Goal: Task Accomplishment & Management: Use online tool/utility

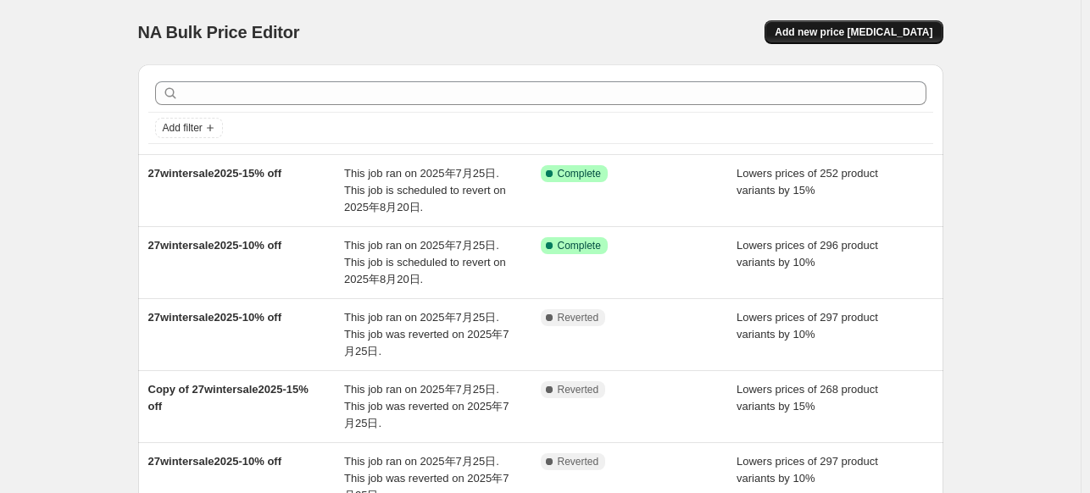
click at [895, 33] on span "Add new price [MEDICAL_DATA]" at bounding box center [854, 32] width 158 height 14
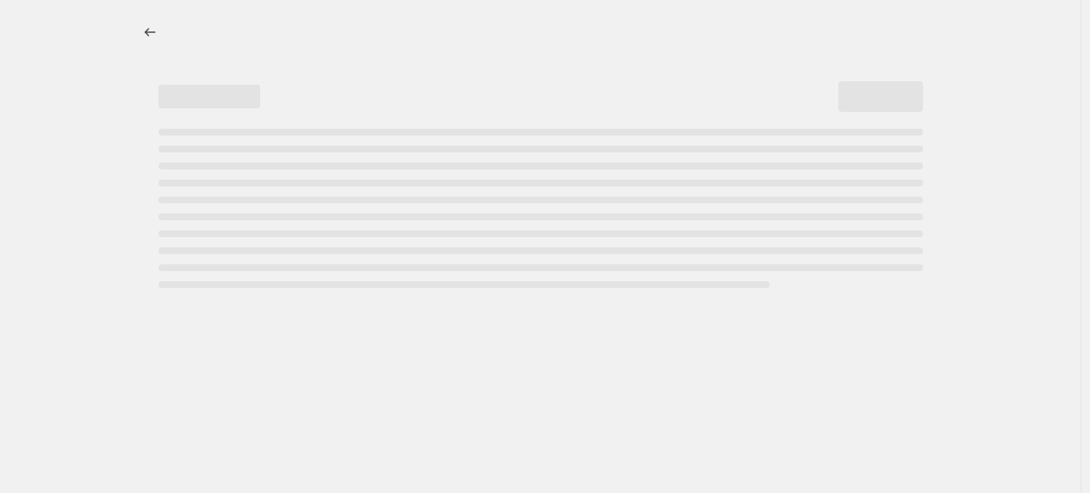
select select "percentage"
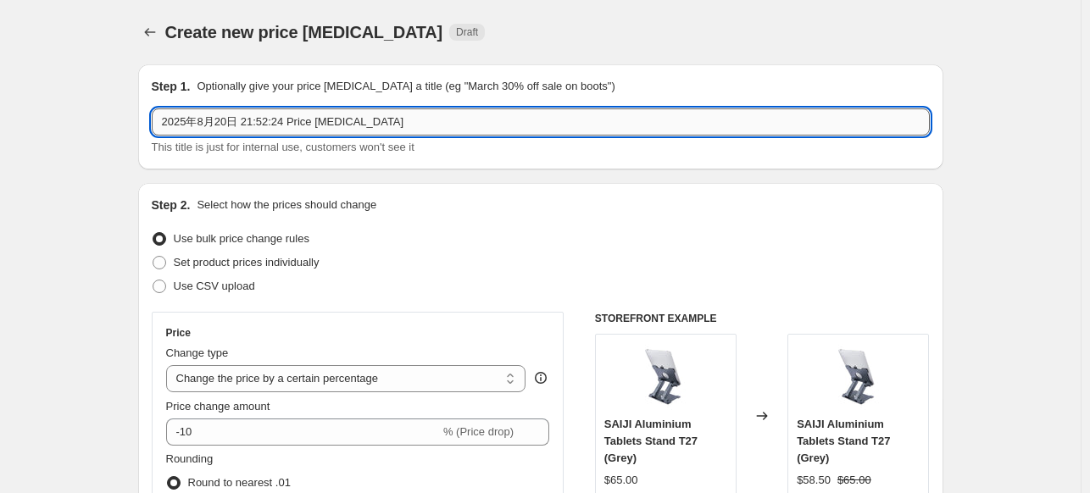
click at [254, 119] on input "2025年8月20日 21:52:24 Price [MEDICAL_DATA]" at bounding box center [541, 121] width 778 height 27
drag, startPoint x: 385, startPoint y: 131, endPoint x: 114, endPoint y: 145, distance: 271.5
click at [159, 46] on div "Create new price [MEDICAL_DATA]. This page is ready Create new price [MEDICAL_D…" at bounding box center [540, 32] width 805 height 64
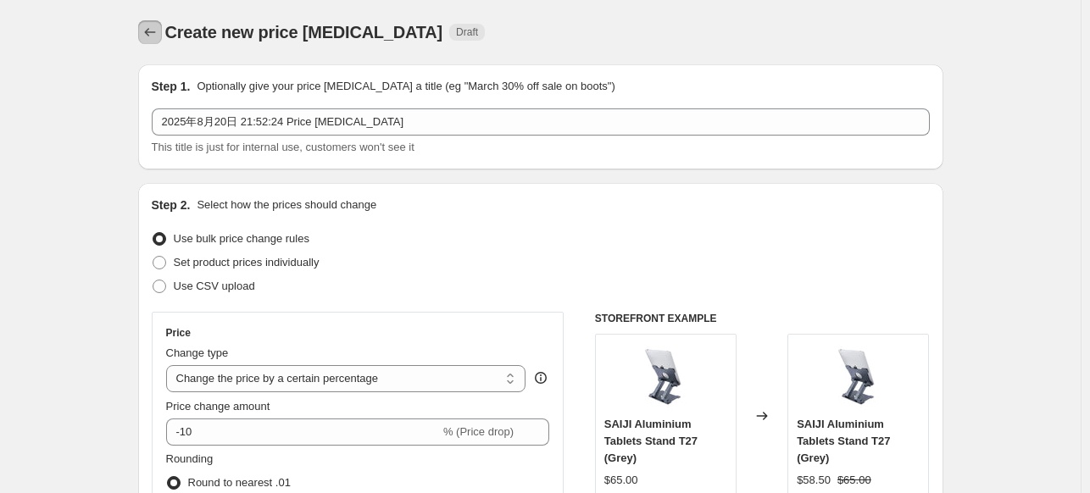
click at [153, 31] on icon "Price change jobs" at bounding box center [150, 32] width 17 height 17
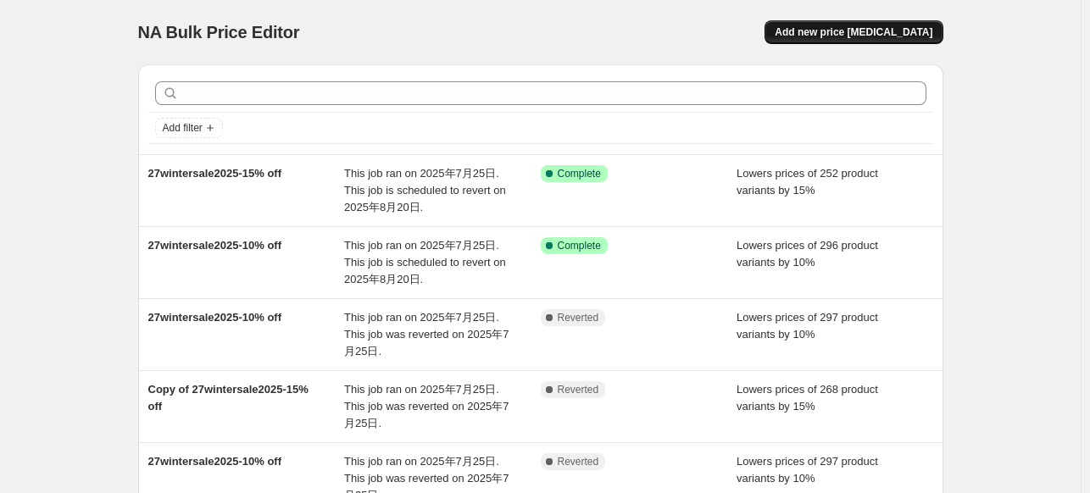
click at [874, 37] on span "Add new price [MEDICAL_DATA]" at bounding box center [854, 32] width 158 height 14
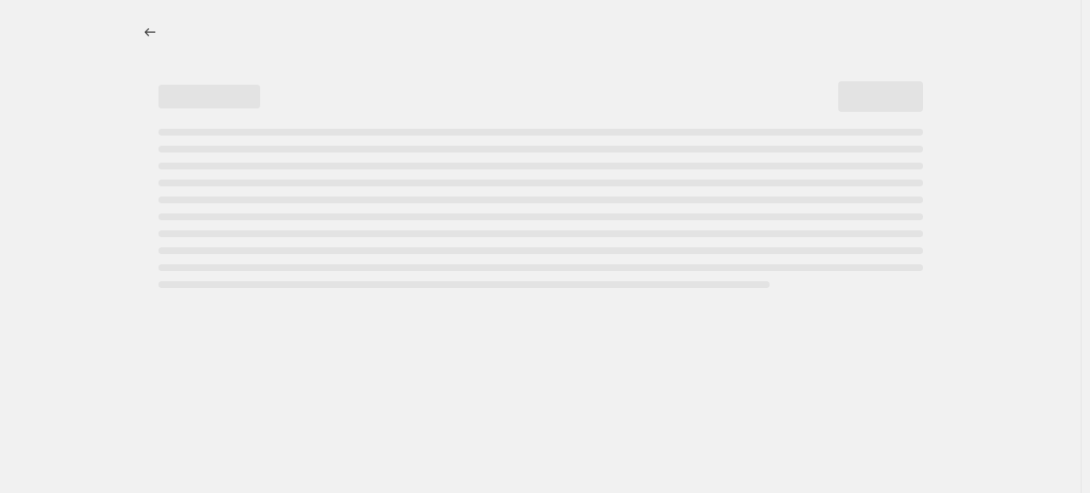
select select "percentage"
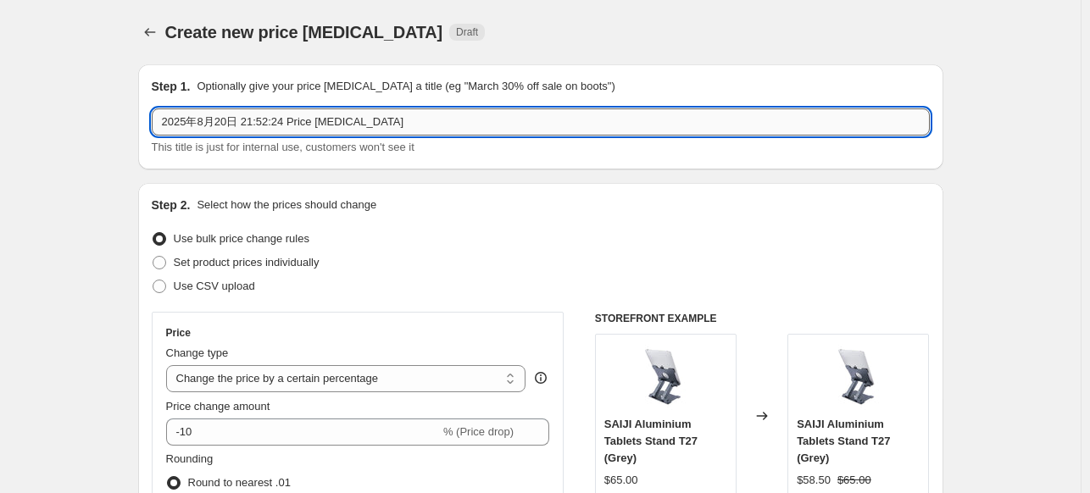
click at [292, 109] on input "2025年8月20日 21:52:24 Price [MEDICAL_DATA]" at bounding box center [541, 121] width 778 height 27
paste input "8fold7flip7-10% off"
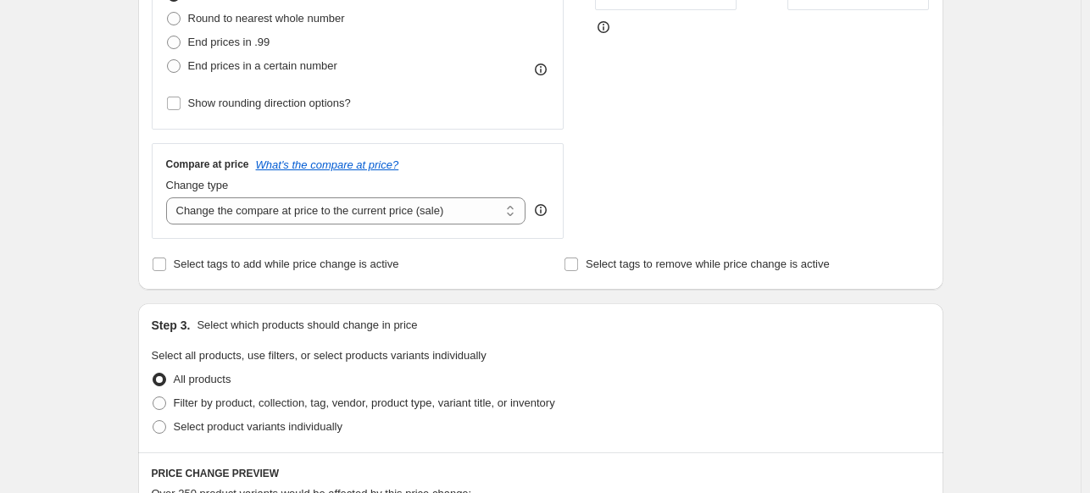
scroll to position [678, 0]
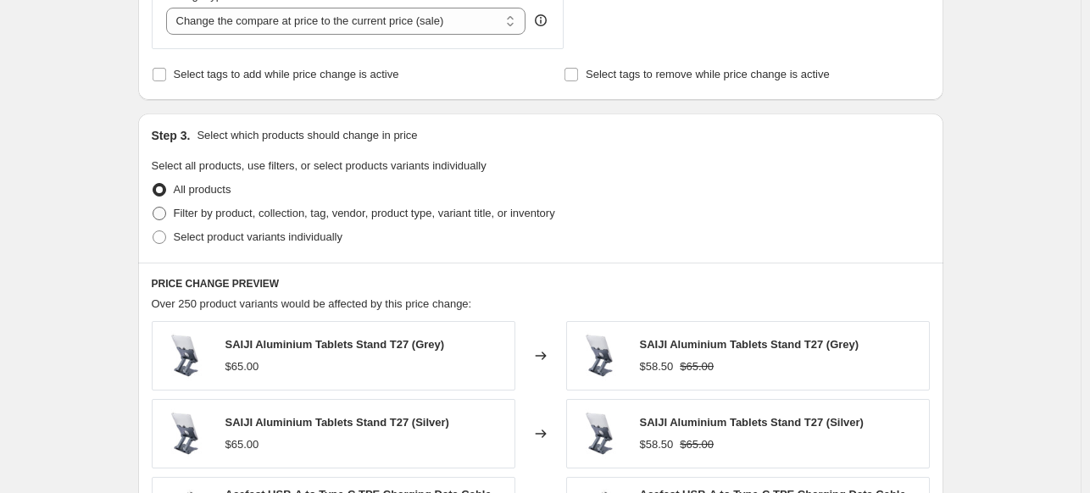
type input "28fold7flip7-10% off"
click at [234, 214] on span "Filter by product, collection, tag, vendor, product type, variant title, or inv…" at bounding box center [364, 213] width 381 height 13
click at [153, 208] on input "Filter by product, collection, tag, vendor, product type, variant title, or inv…" at bounding box center [153, 207] width 1 height 1
radio input "true"
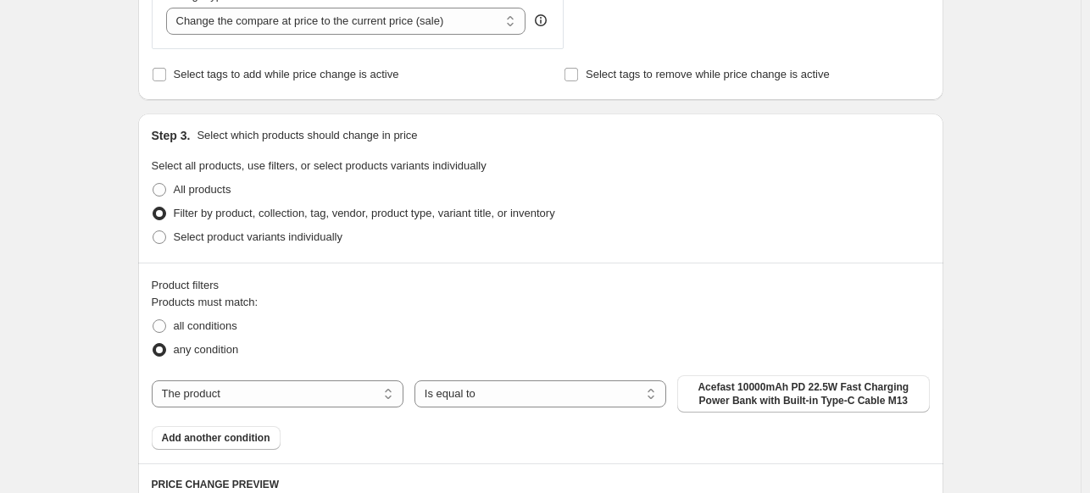
scroll to position [763, 0]
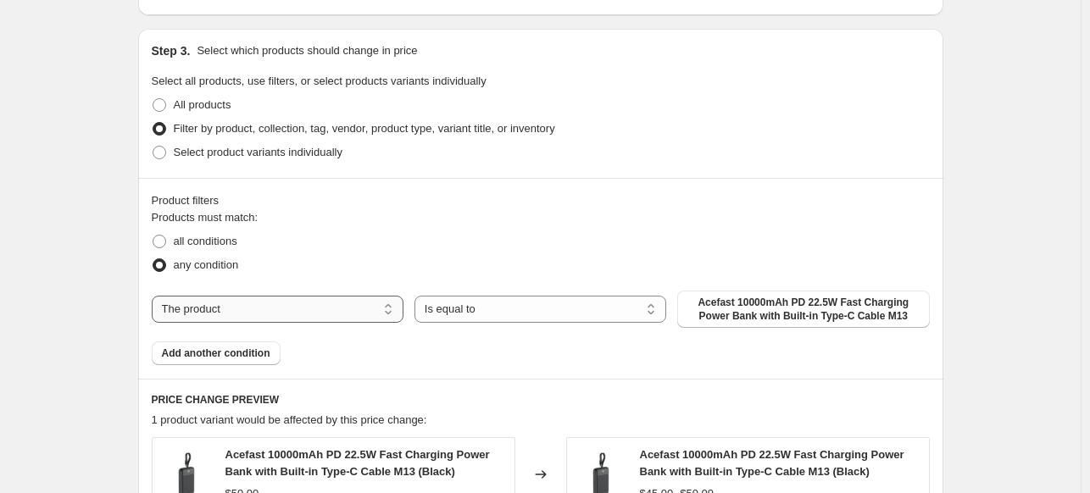
click at [285, 299] on select "The product The product's collection The product's tag The product's vendor The…" at bounding box center [278, 309] width 252 height 27
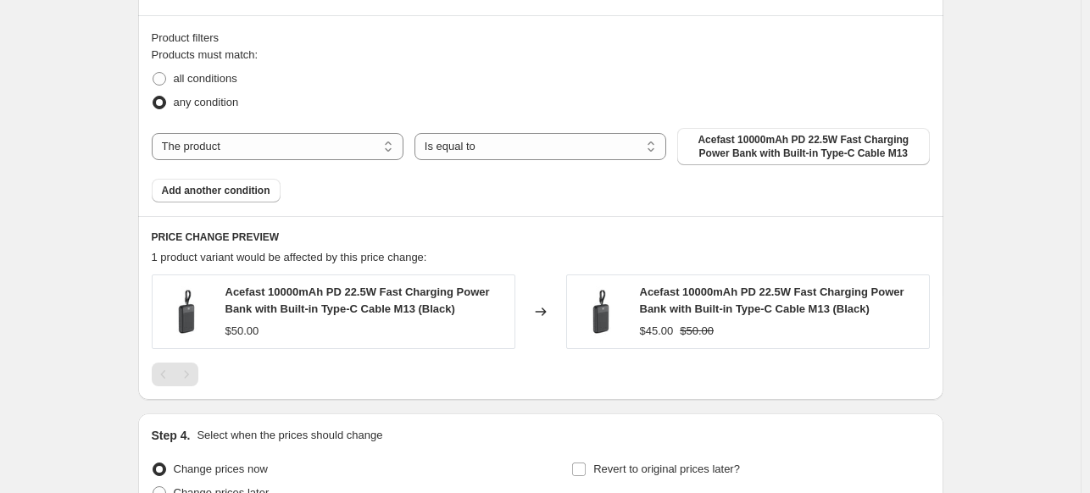
scroll to position [932, 0]
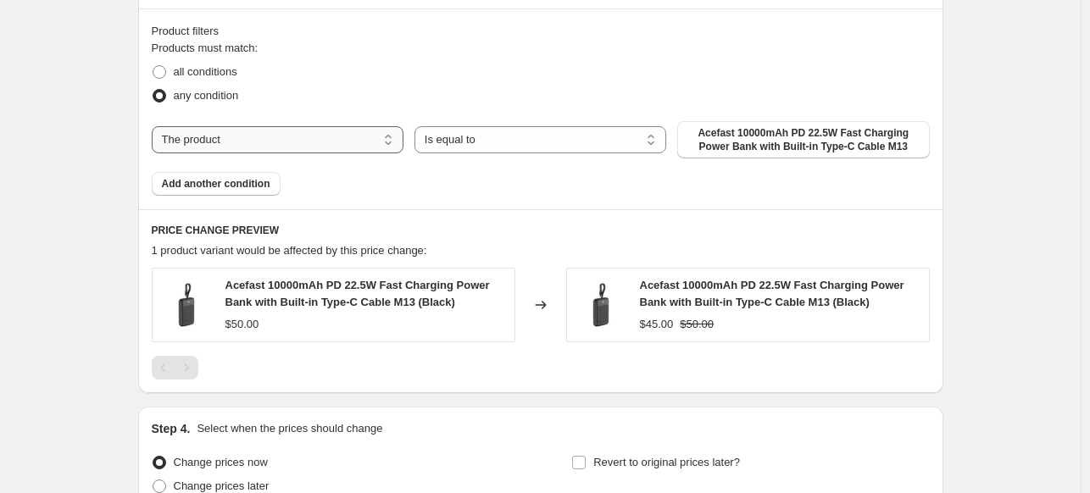
click at [229, 142] on select "The product The product's collection The product's tag The product's vendor The…" at bounding box center [278, 139] width 252 height 27
select select "tag"
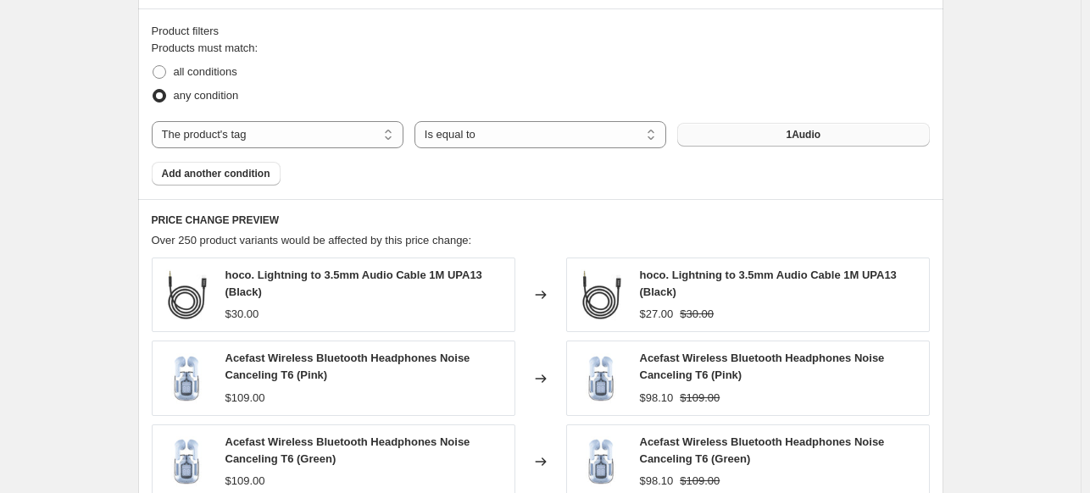
click at [772, 138] on button "1Audio" at bounding box center [803, 135] width 252 height 24
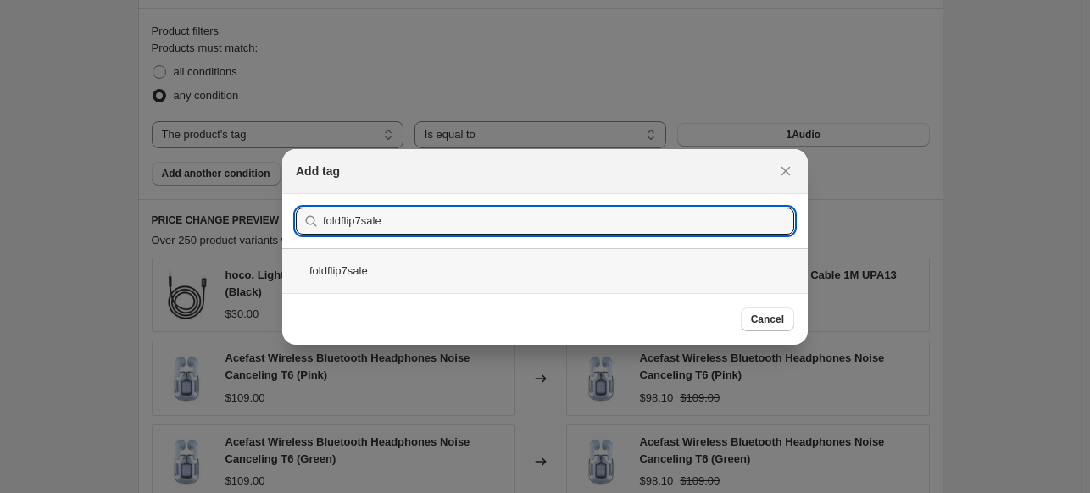
type input "foldflip7sale"
click at [397, 267] on div "foldflip7sale" at bounding box center [544, 270] width 525 height 45
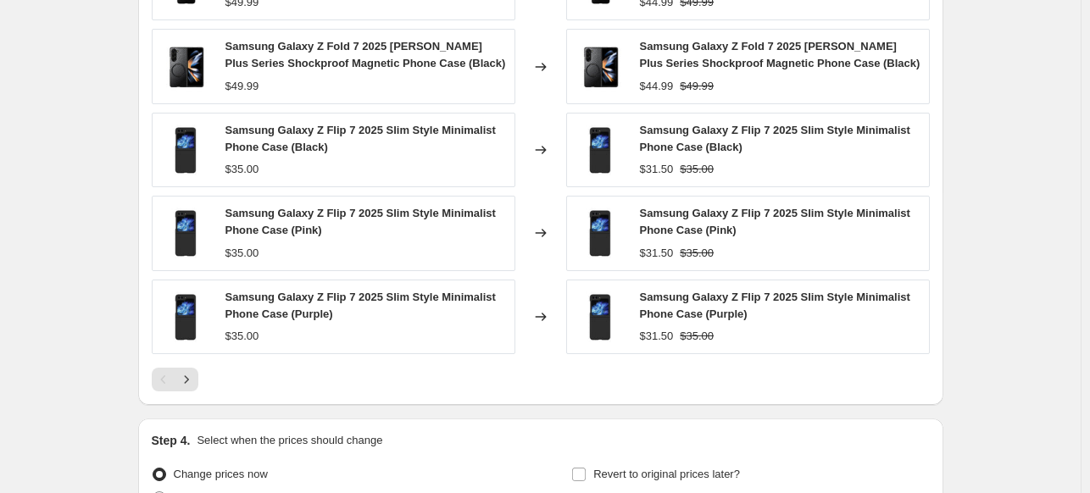
scroll to position [1417, 0]
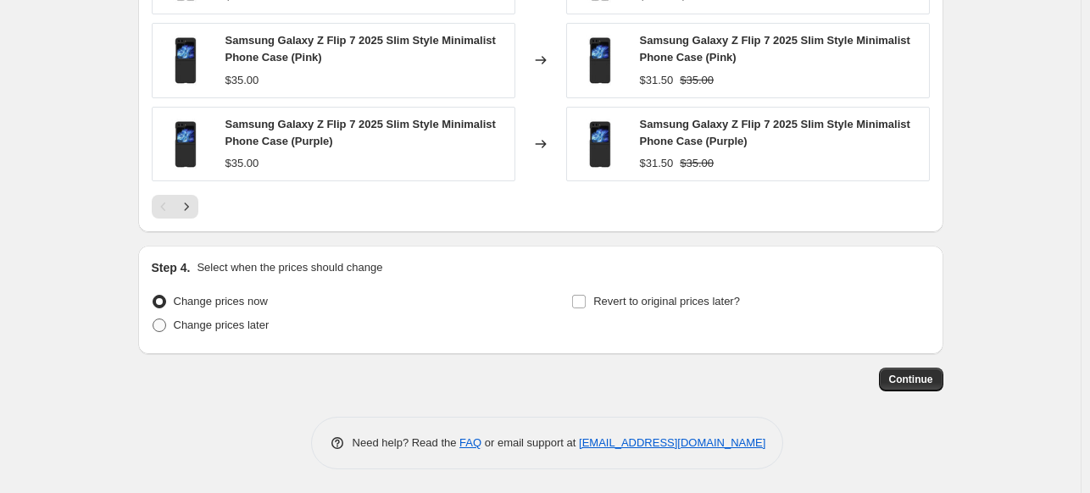
click at [247, 331] on span "Change prices later" at bounding box center [222, 325] width 96 height 13
click at [153, 319] on input "Change prices later" at bounding box center [153, 319] width 1 height 1
radio input "true"
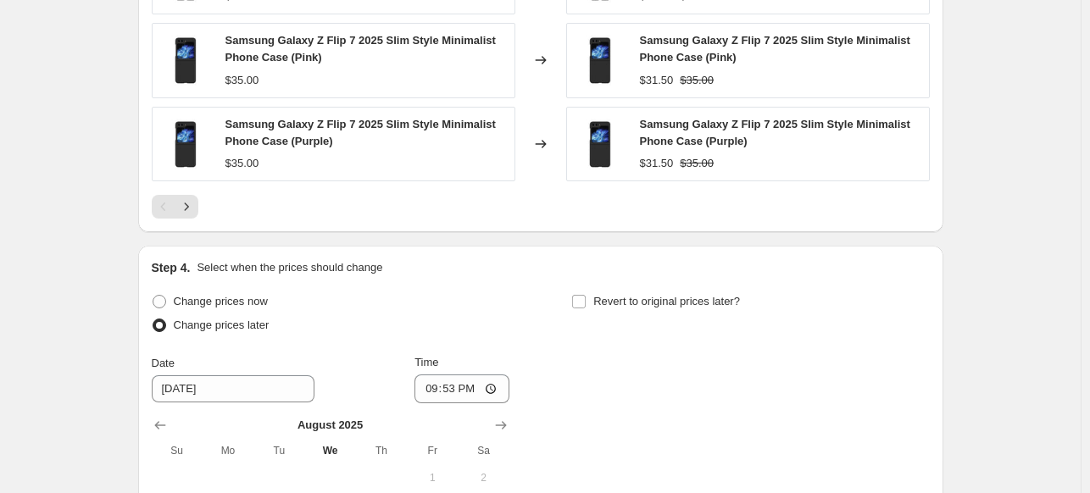
scroll to position [1733, 0]
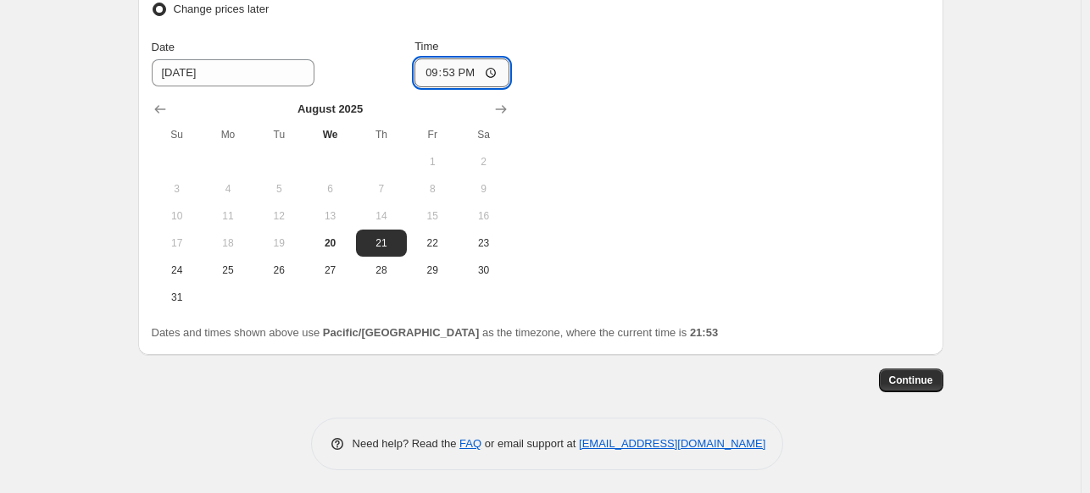
click at [458, 69] on input "21:53" at bounding box center [461, 72] width 95 height 29
type input "01:53"
type input "00:02"
click at [914, 379] on span "Continue" at bounding box center [911, 381] width 44 height 14
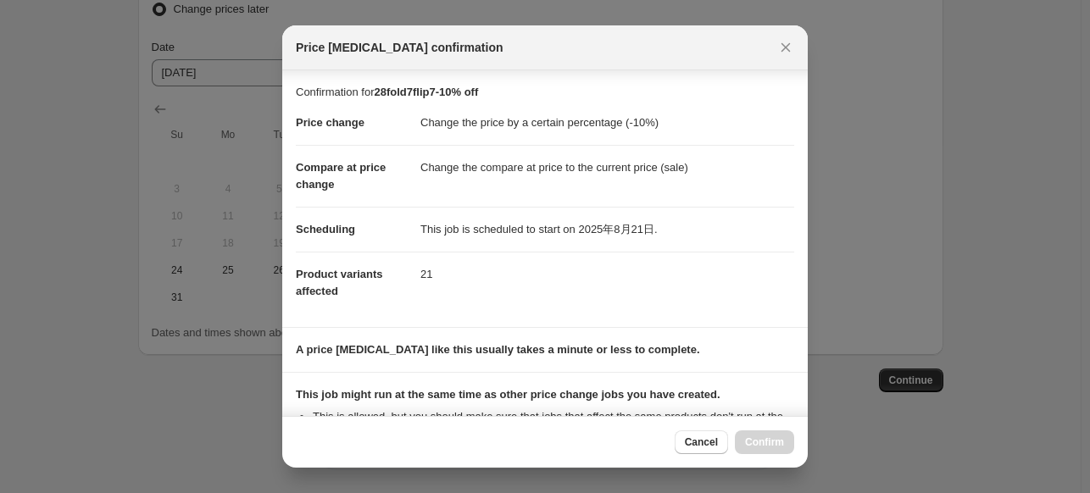
scroll to position [197, 0]
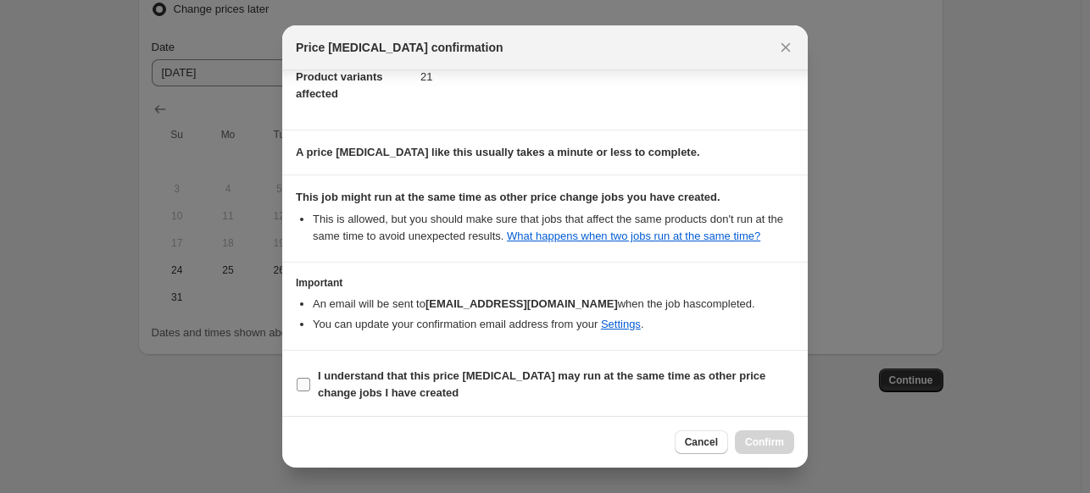
click at [397, 399] on span "I understand that this price [MEDICAL_DATA] may run at the same time as other p…" at bounding box center [556, 385] width 476 height 34
click at [310, 392] on input "I understand that this price [MEDICAL_DATA] may run at the same time as other p…" at bounding box center [304, 385] width 14 height 14
checkbox input "true"
click at [764, 447] on span "Confirm" at bounding box center [764, 443] width 39 height 14
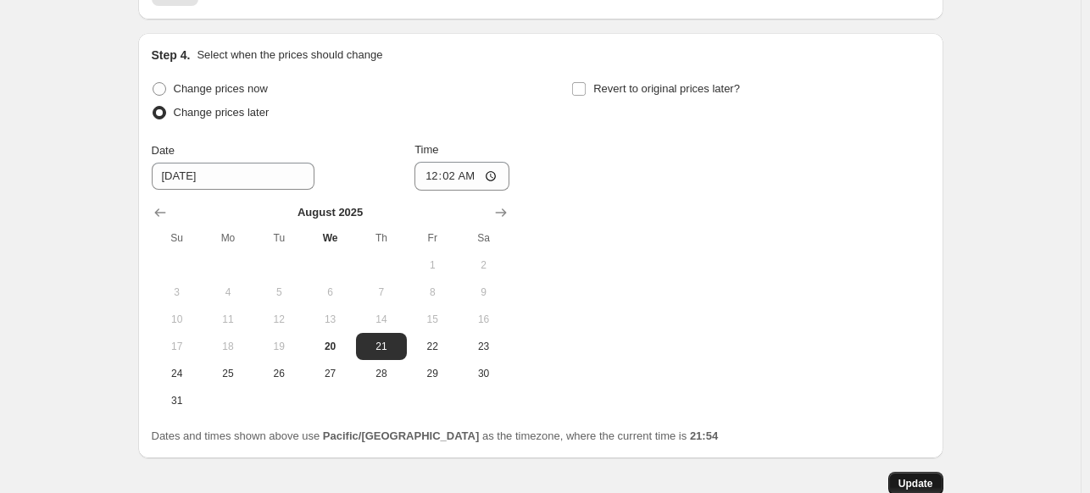
click at [920, 477] on span "Update" at bounding box center [915, 484] width 35 height 14
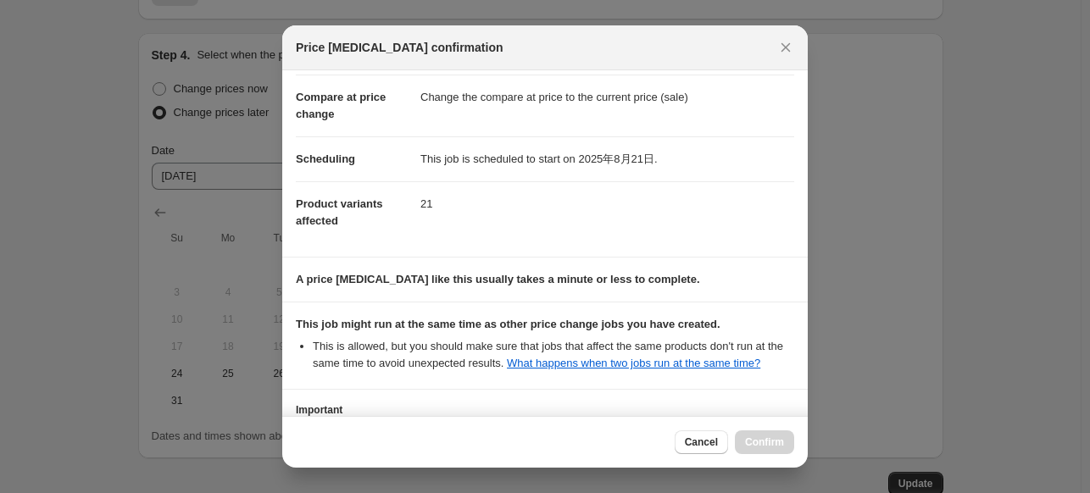
scroll to position [197, 0]
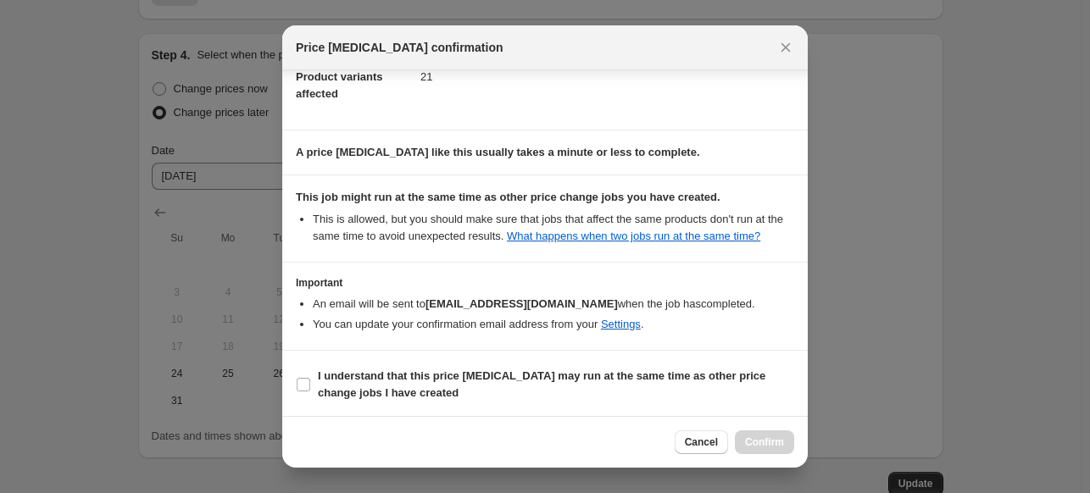
click at [437, 361] on section "I understand that this price [MEDICAL_DATA] may run at the same time as other p…" at bounding box center [544, 385] width 525 height 68
click at [436, 369] on b "I understand that this price [MEDICAL_DATA] may run at the same time as other p…" at bounding box center [541, 384] width 447 height 30
click at [310, 378] on input "I understand that this price [MEDICAL_DATA] may run at the same time as other p…" at bounding box center [304, 385] width 14 height 14
checkbox input "true"
click at [764, 436] on button "Confirm" at bounding box center [764, 443] width 59 height 24
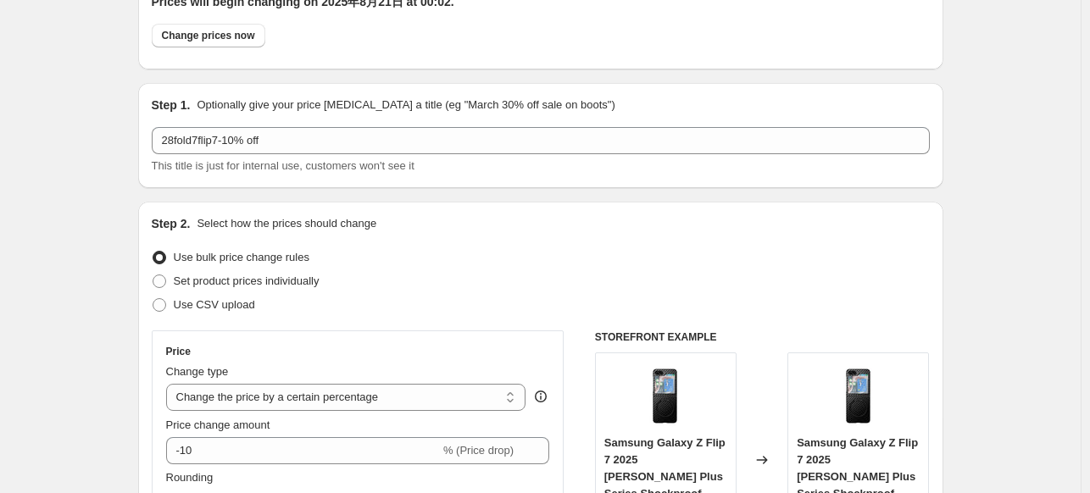
scroll to position [0, 0]
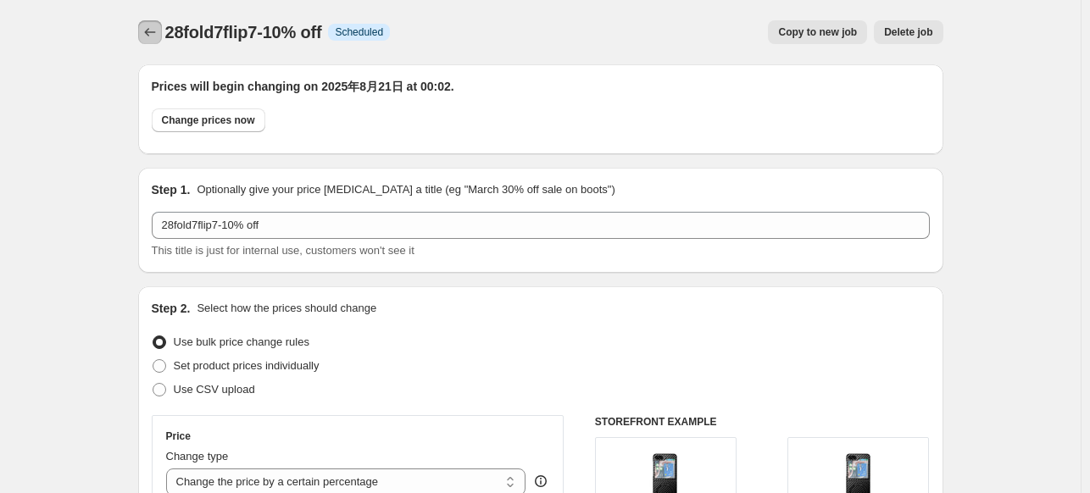
click at [157, 26] on icon "Price change jobs" at bounding box center [150, 32] width 17 height 17
